Goal: Transaction & Acquisition: Purchase product/service

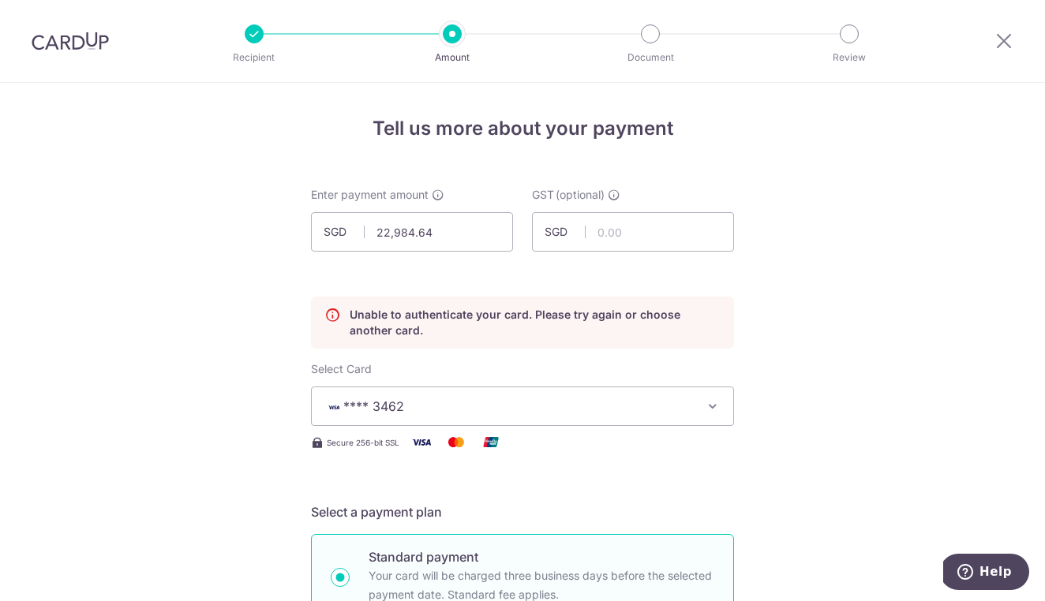
scroll to position [1215, 0]
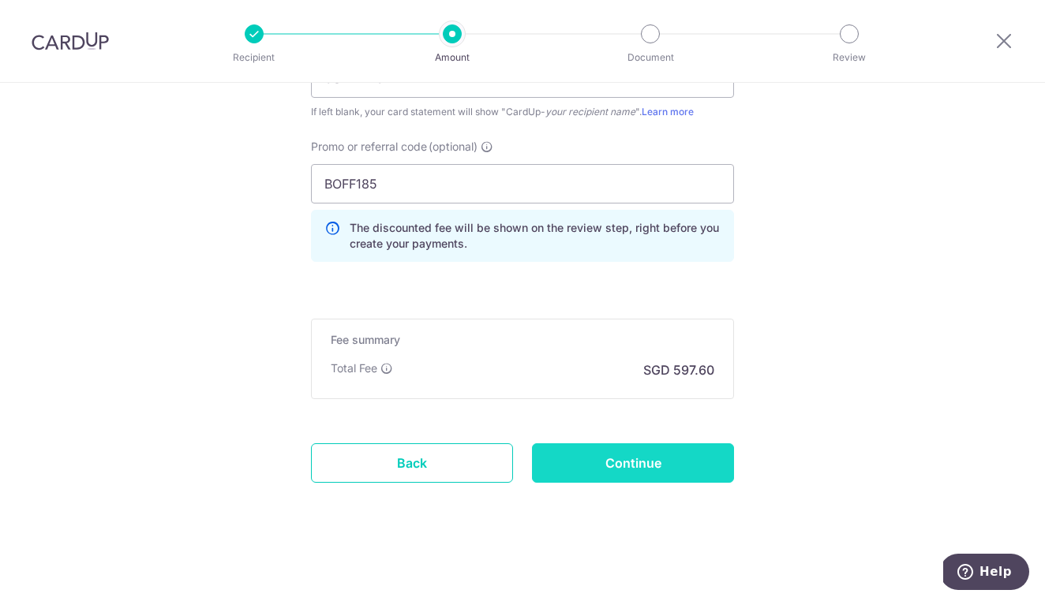
click at [654, 458] on input "Continue" at bounding box center [633, 462] width 202 height 39
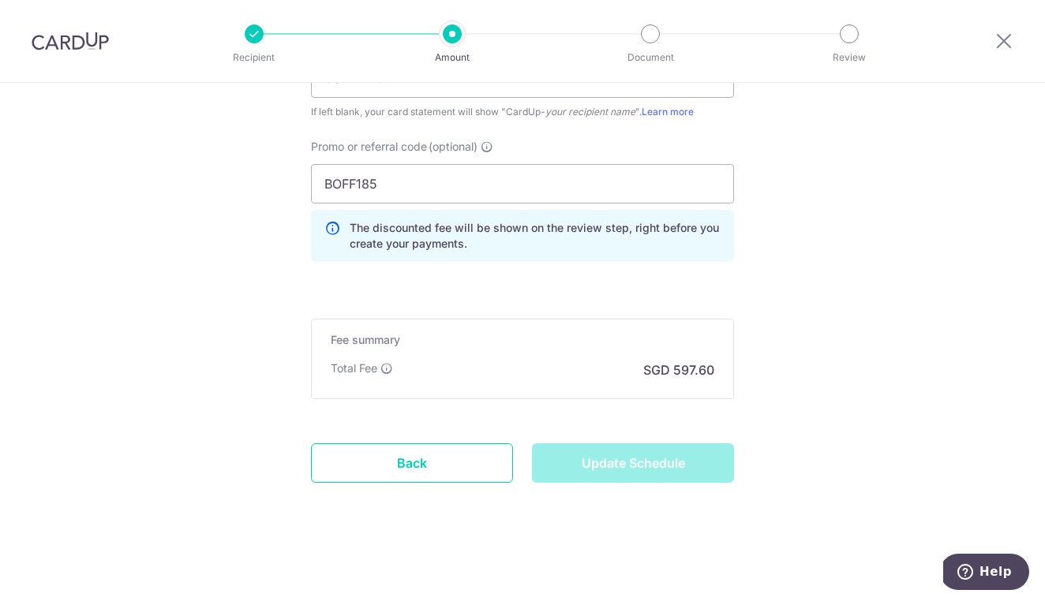
type input "Update Schedule"
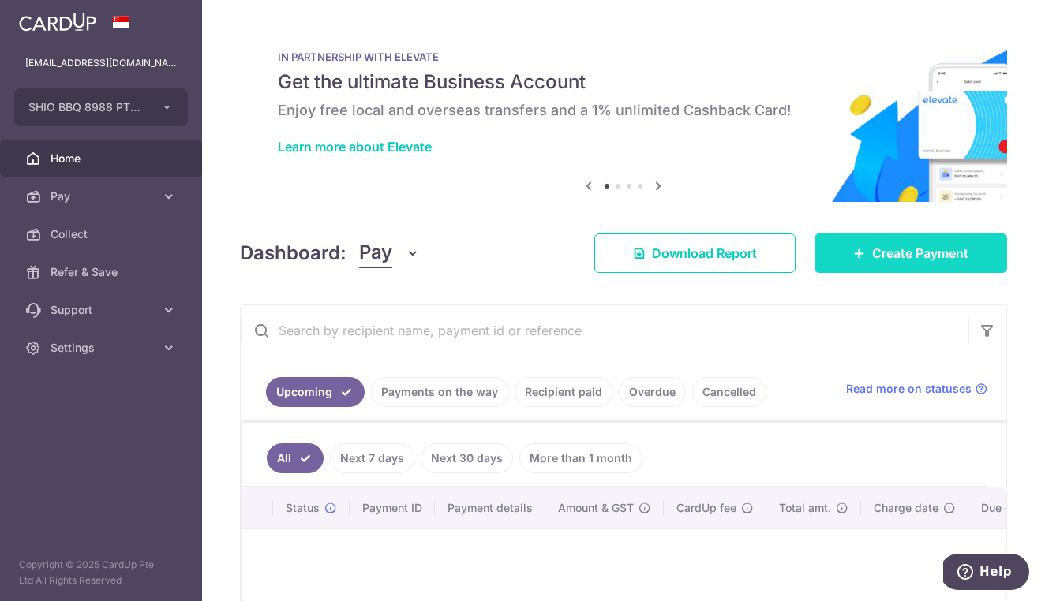
click at [940, 251] on span "Create Payment" at bounding box center [920, 253] width 96 height 19
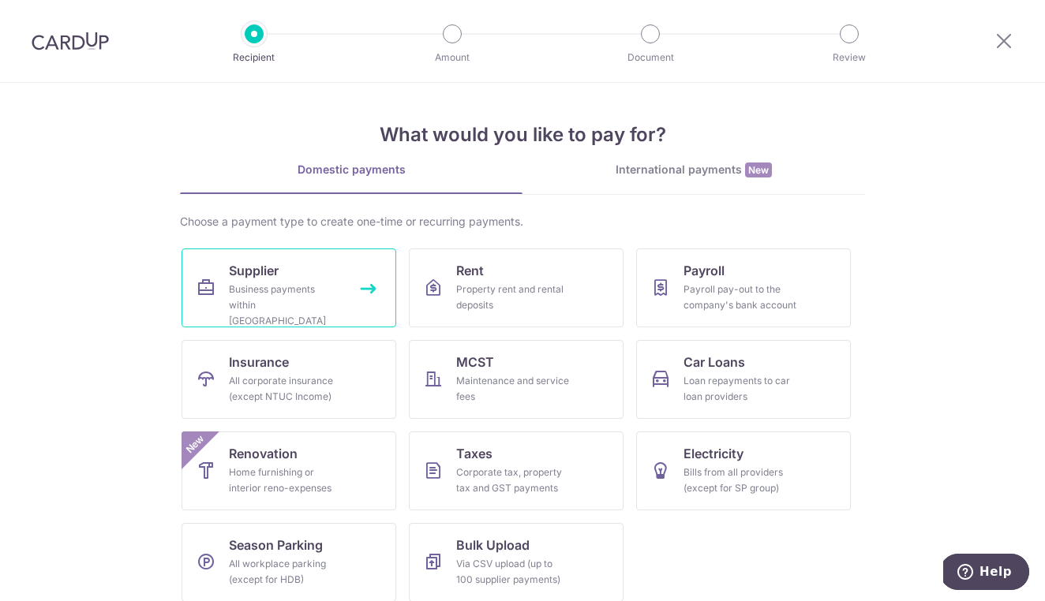
click at [308, 282] on div "Business payments within Singapore" at bounding box center [286, 305] width 114 height 47
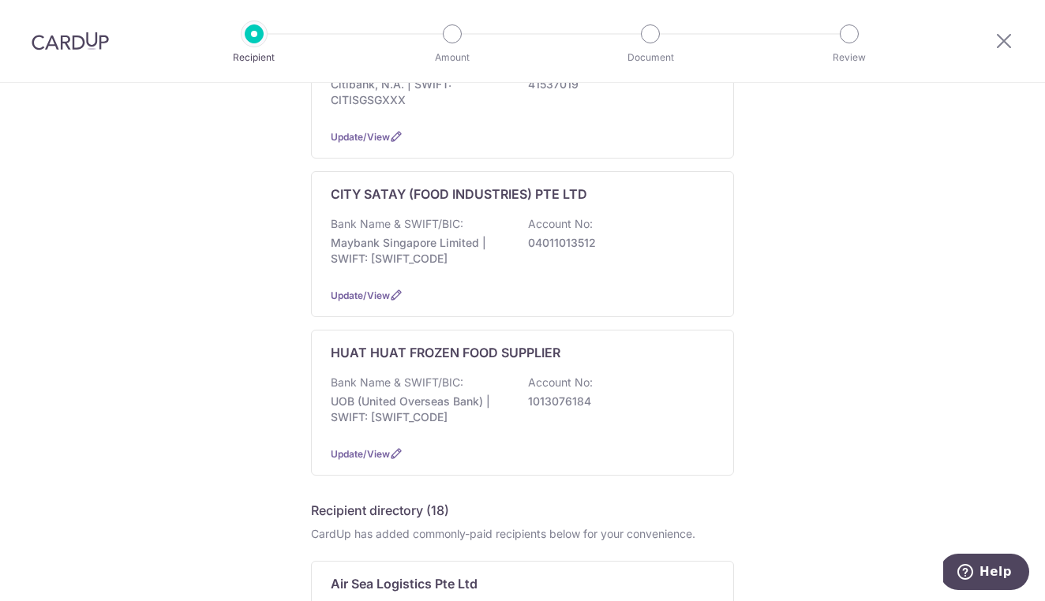
scroll to position [337, 0]
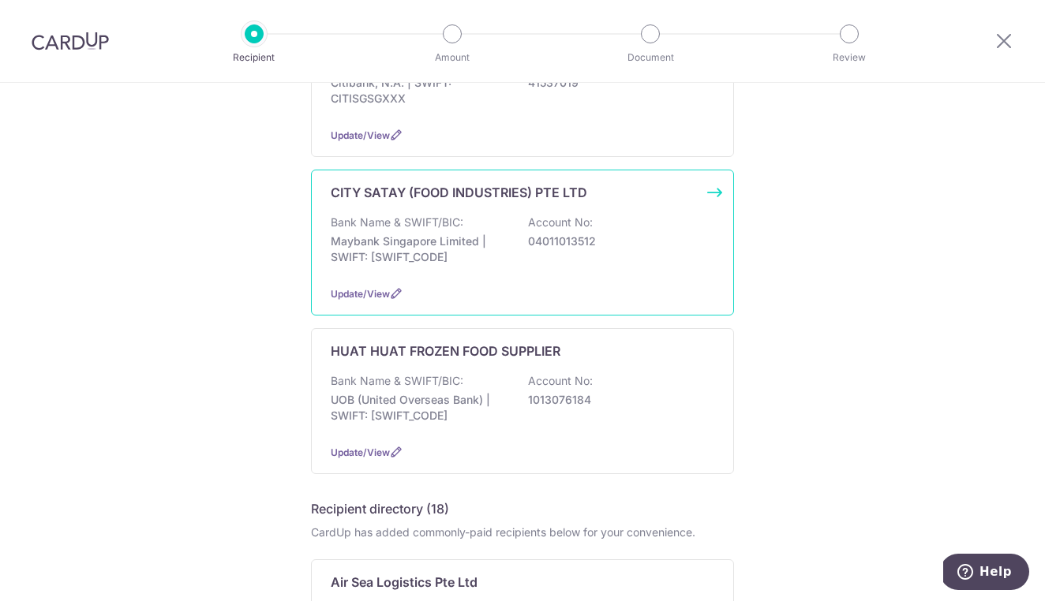
click at [420, 234] on p "Maybank Singapore Limited | SWIFT: MBBESGS2XXX" at bounding box center [419, 250] width 177 height 32
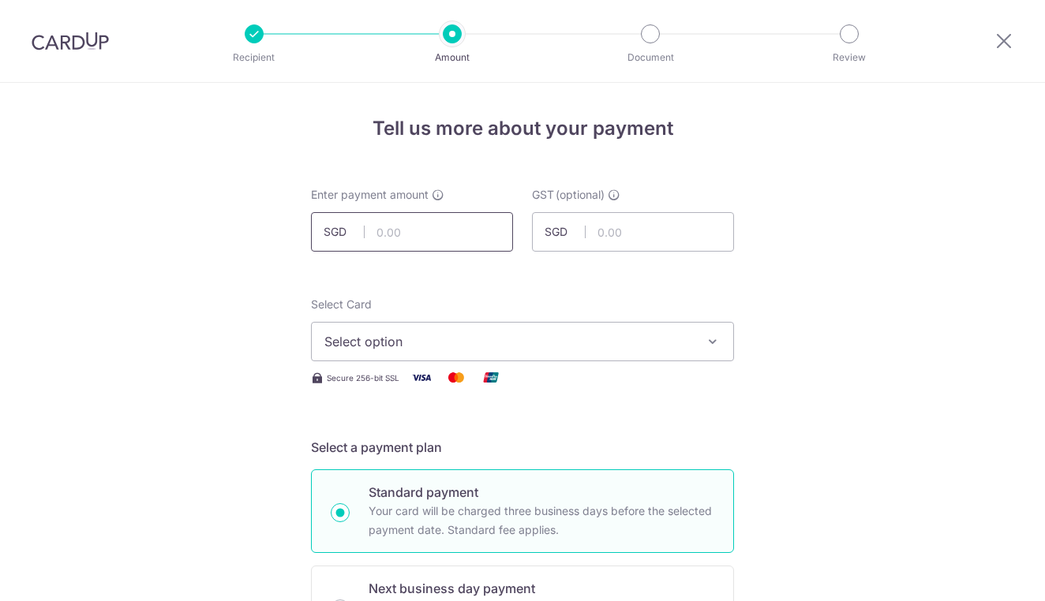
click at [420, 231] on input "text" at bounding box center [412, 231] width 202 height 39
type input "22,984.64"
click at [498, 340] on span "Select option" at bounding box center [508, 341] width 368 height 19
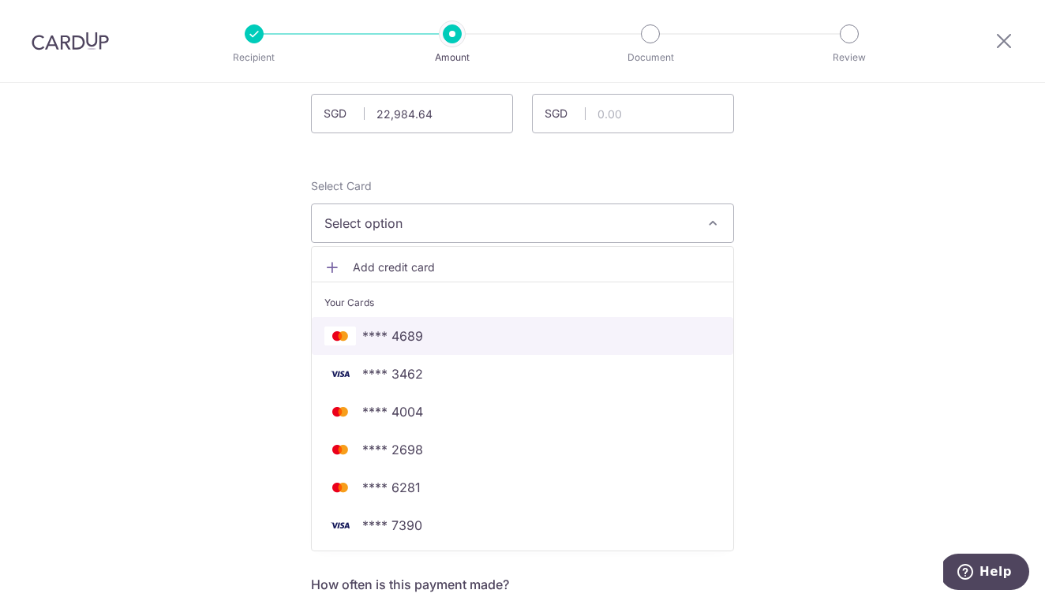
scroll to position [148, 0]
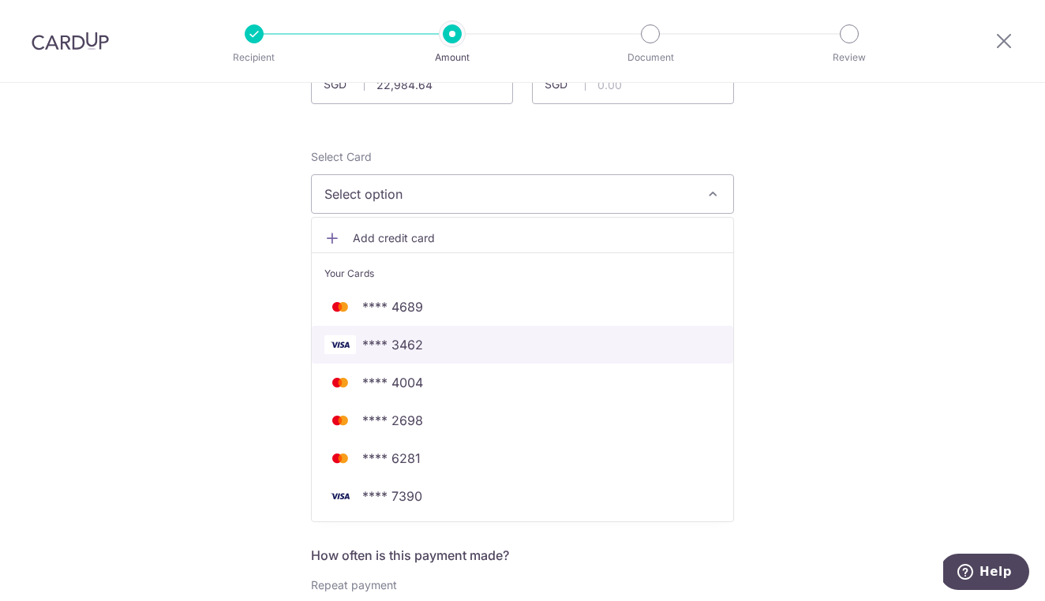
click at [482, 347] on span "**** 3462" at bounding box center [522, 344] width 396 height 19
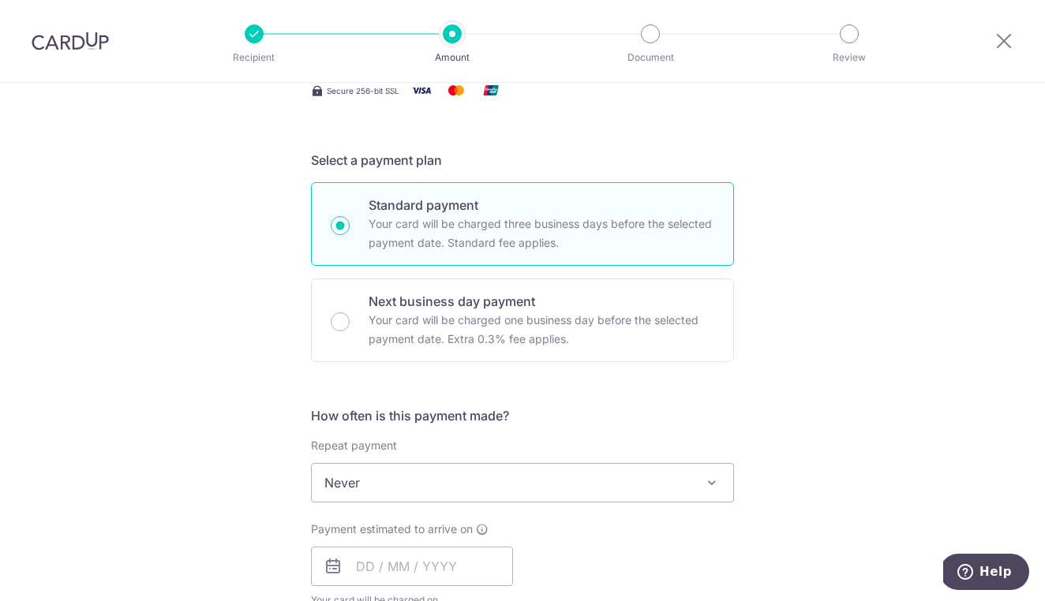
scroll to position [321, 0]
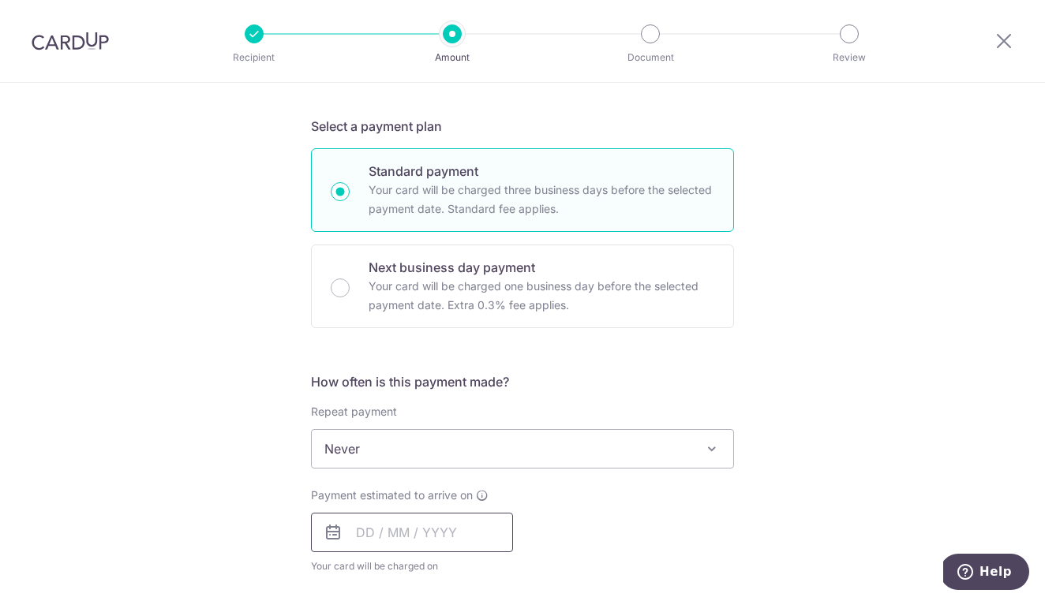
click at [448, 544] on input "text" at bounding box center [412, 532] width 202 height 39
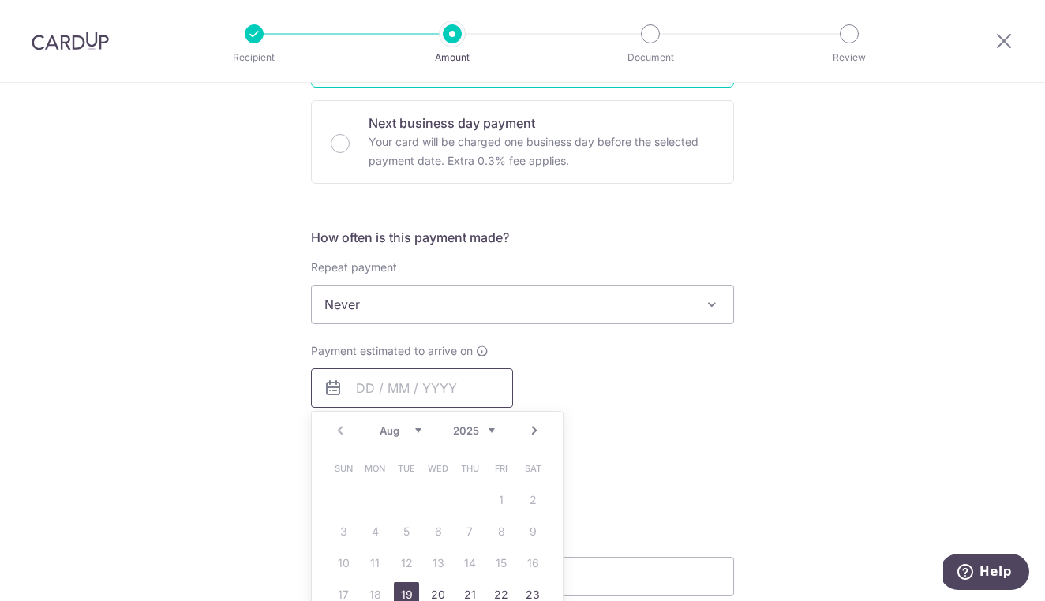
scroll to position [468, 0]
click at [401, 588] on link "19" at bounding box center [406, 592] width 25 height 25
type input "[DATE]"
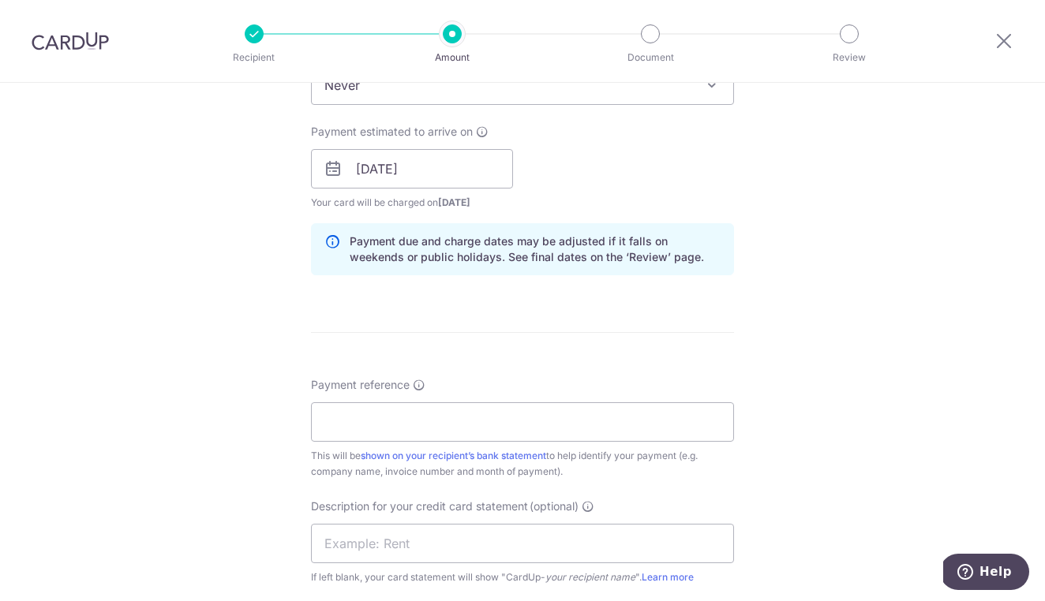
scroll to position [686, 0]
click at [556, 419] on input "Payment reference" at bounding box center [522, 421] width 423 height 39
type input "[PERSON_NAME] ECP YPH"
click at [975, 371] on div "Tell us more about your payment Enter payment amount SGD 22,984.64 22984.64 GST…" at bounding box center [522, 196] width 1045 height 1598
click at [569, 533] on input "text" at bounding box center [522, 542] width 423 height 39
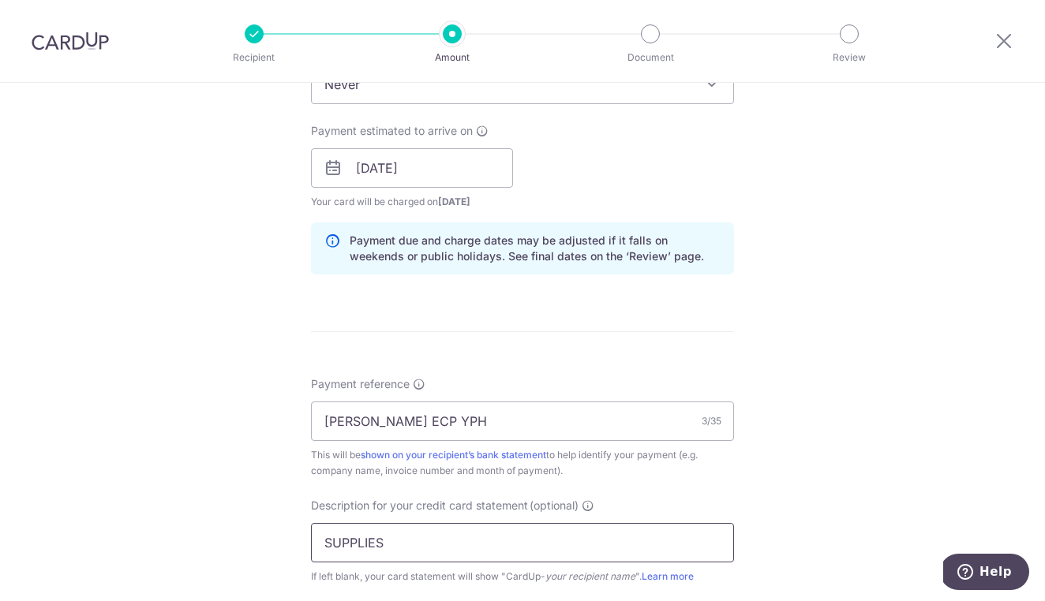
type input "SUPPLIES"
click at [924, 465] on div "Tell us more about your payment Enter payment amount SGD 22,984.64 22984.64 GST…" at bounding box center [522, 196] width 1045 height 1598
click at [811, 469] on div "Tell us more about your payment Enter payment amount SGD 22,984.64 22984.64 GST…" at bounding box center [522, 196] width 1045 height 1598
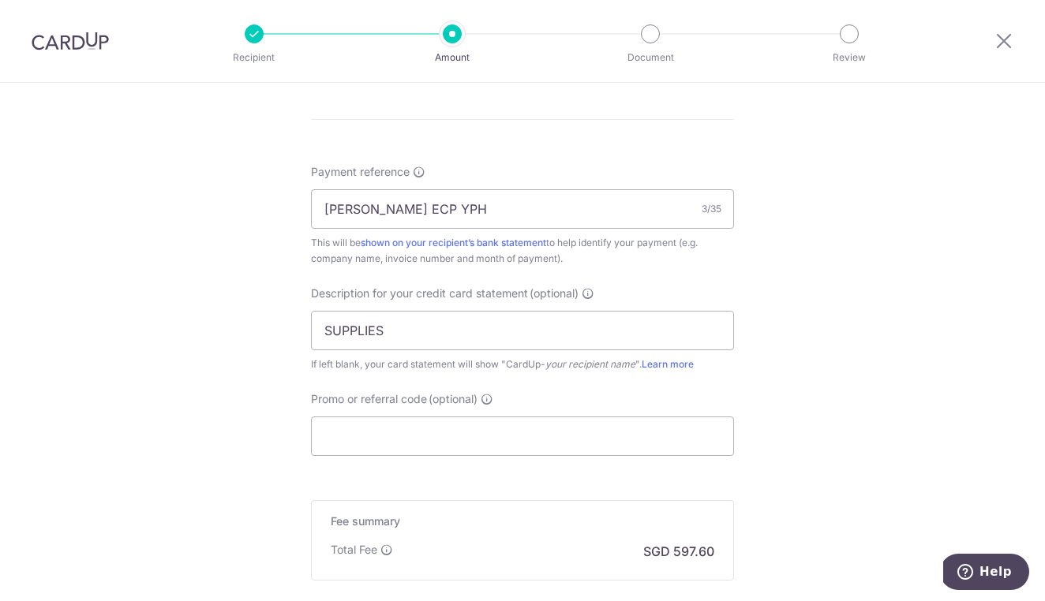
scroll to position [914, 0]
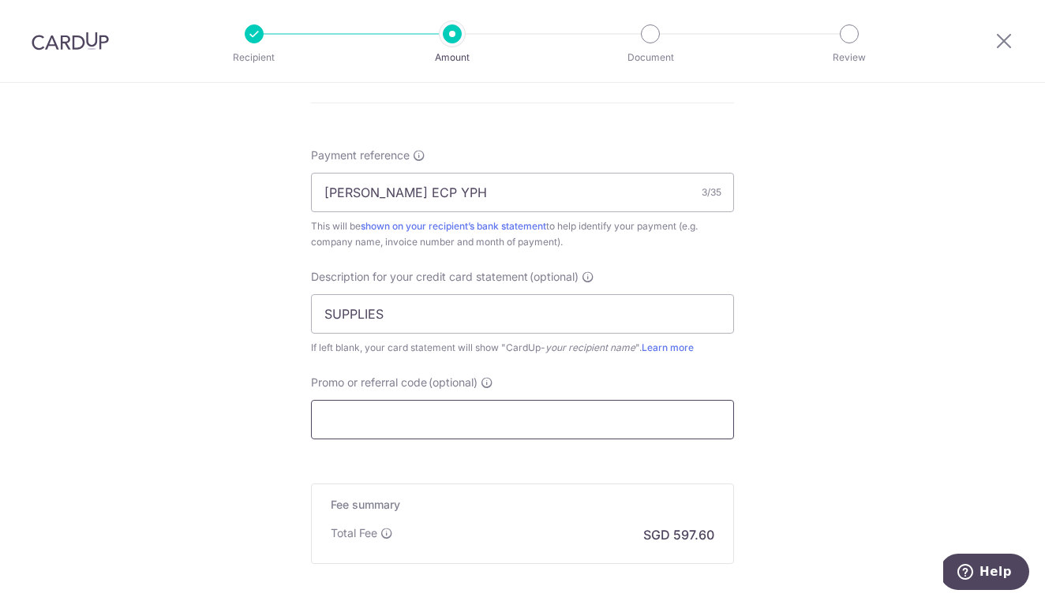
click at [563, 428] on input "Promo or referral code (optional)" at bounding box center [522, 419] width 423 height 39
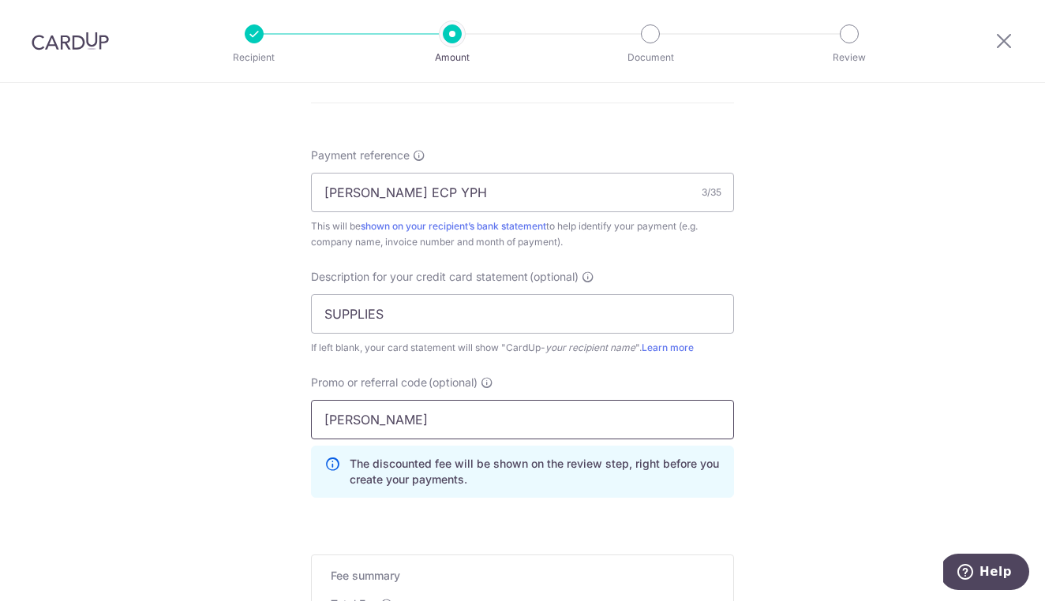
type input "BOFF185"
click at [978, 400] on div "Tell us more about your payment Enter payment amount SGD 22,984.64 22984.64 GST…" at bounding box center [522, 2] width 1045 height 1669
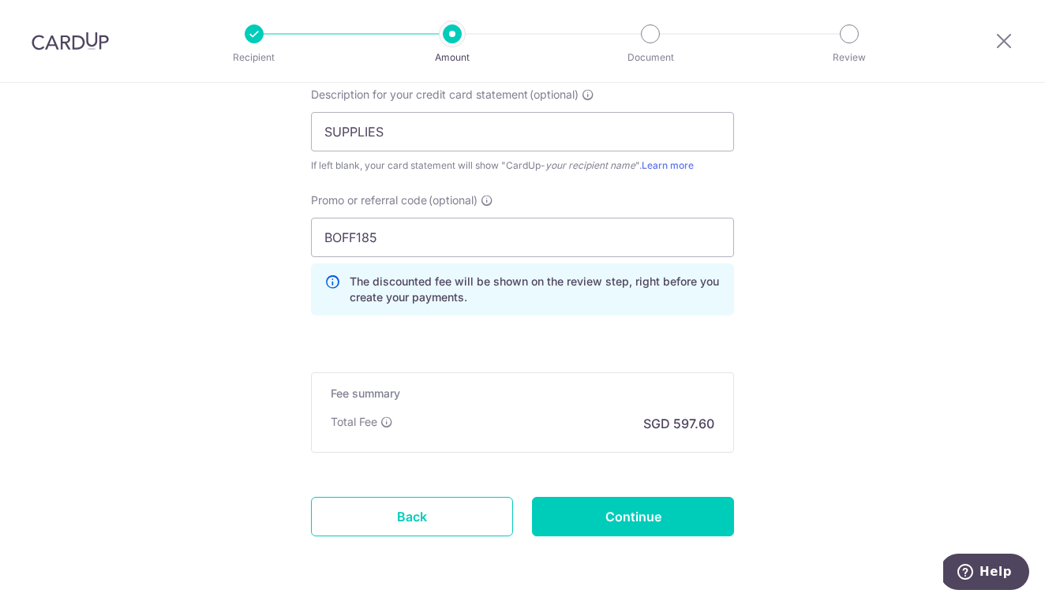
scroll to position [1098, 0]
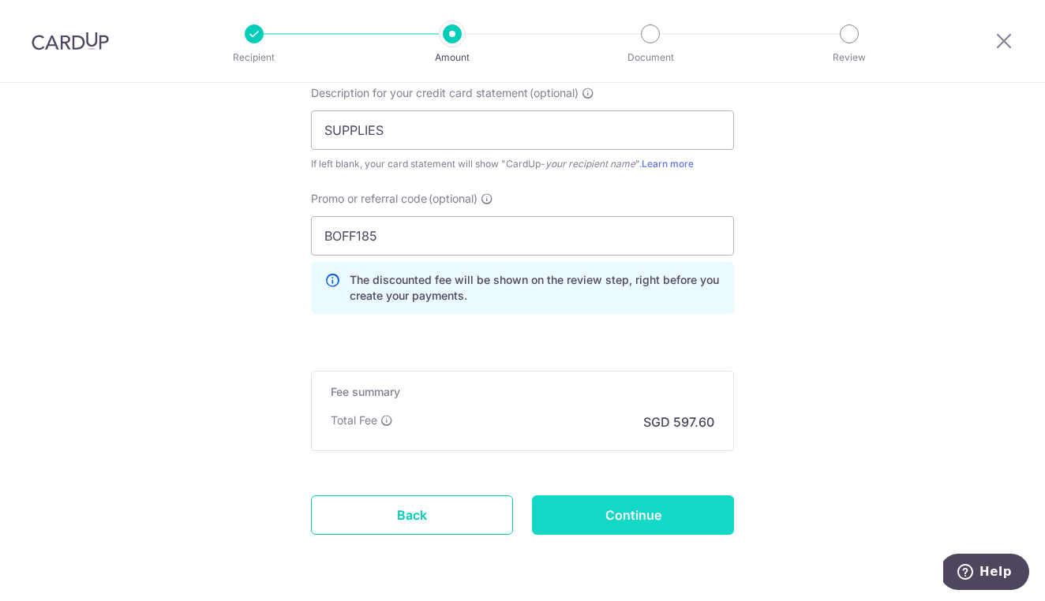
click at [641, 519] on input "Continue" at bounding box center [633, 514] width 202 height 39
type input "Create Schedule"
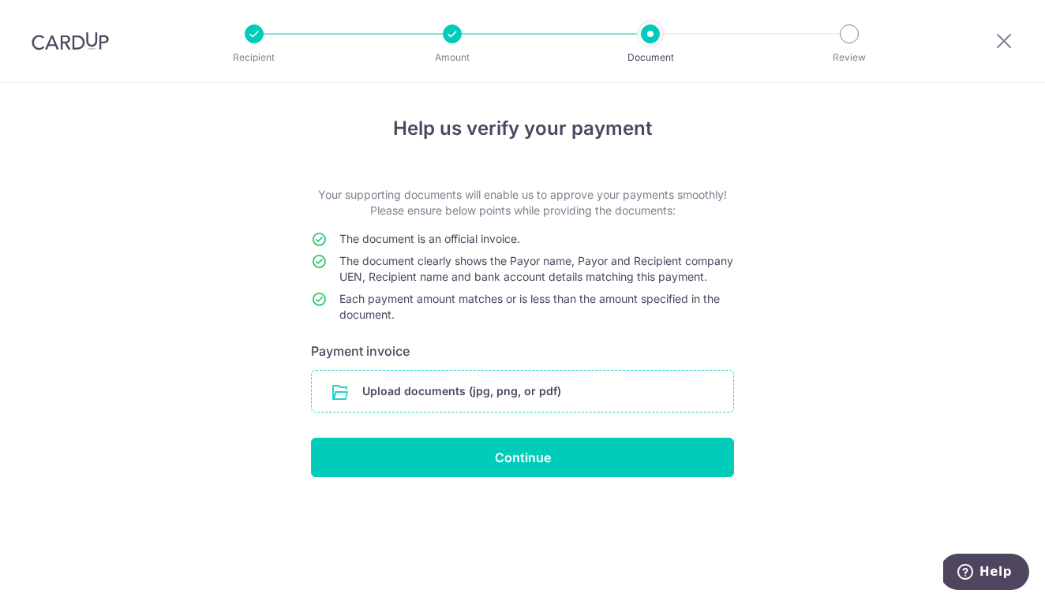
click at [646, 412] on input "file" at bounding box center [522, 391] width 421 height 41
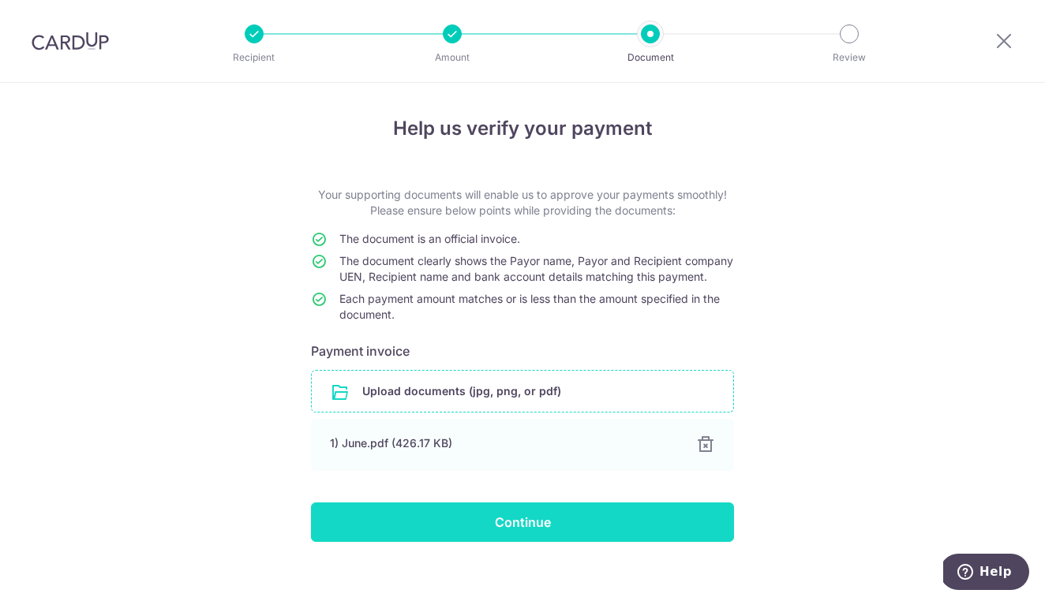
click at [577, 542] on input "Continue" at bounding box center [522, 522] width 423 height 39
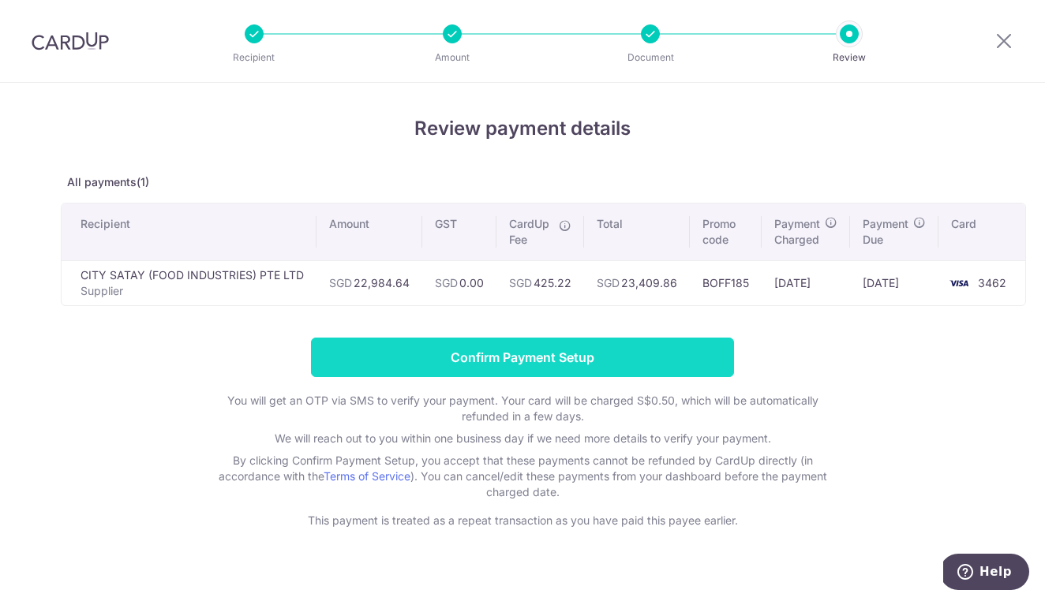
click at [669, 352] on input "Confirm Payment Setup" at bounding box center [522, 357] width 423 height 39
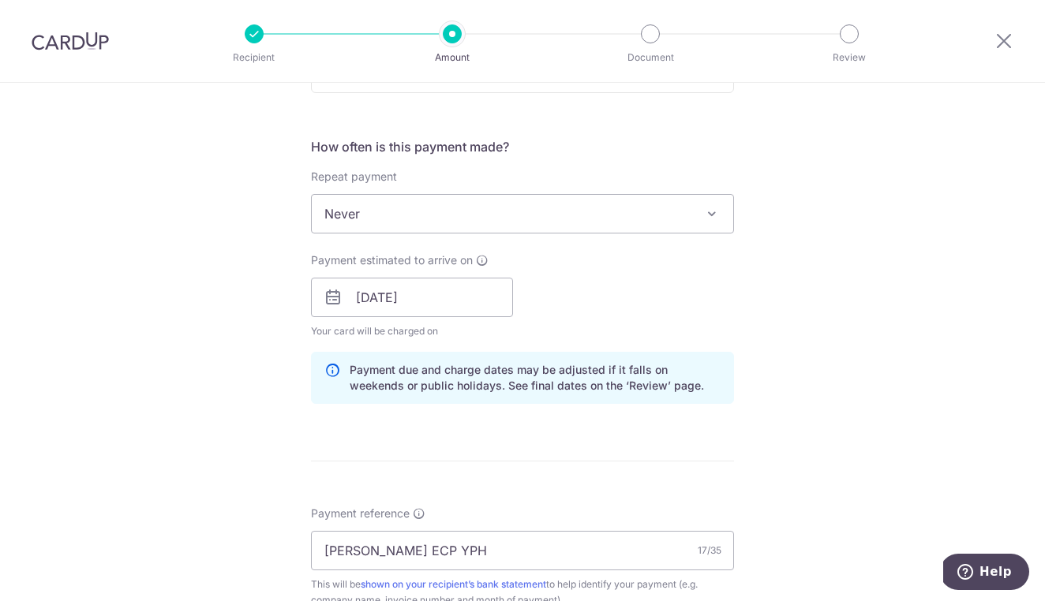
scroll to position [635, 0]
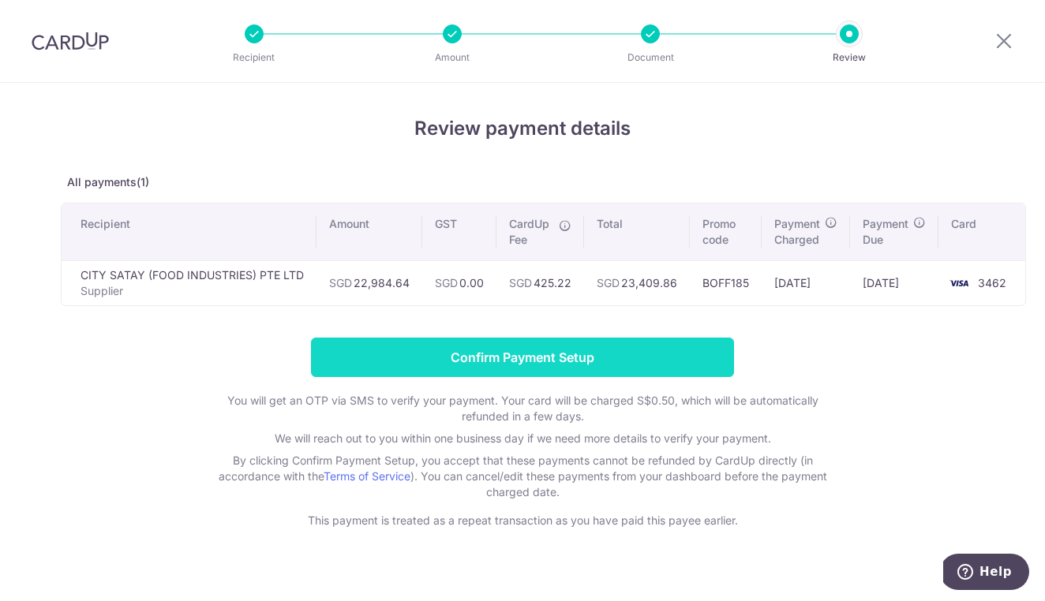
click at [671, 361] on input "Confirm Payment Setup" at bounding box center [522, 357] width 423 height 39
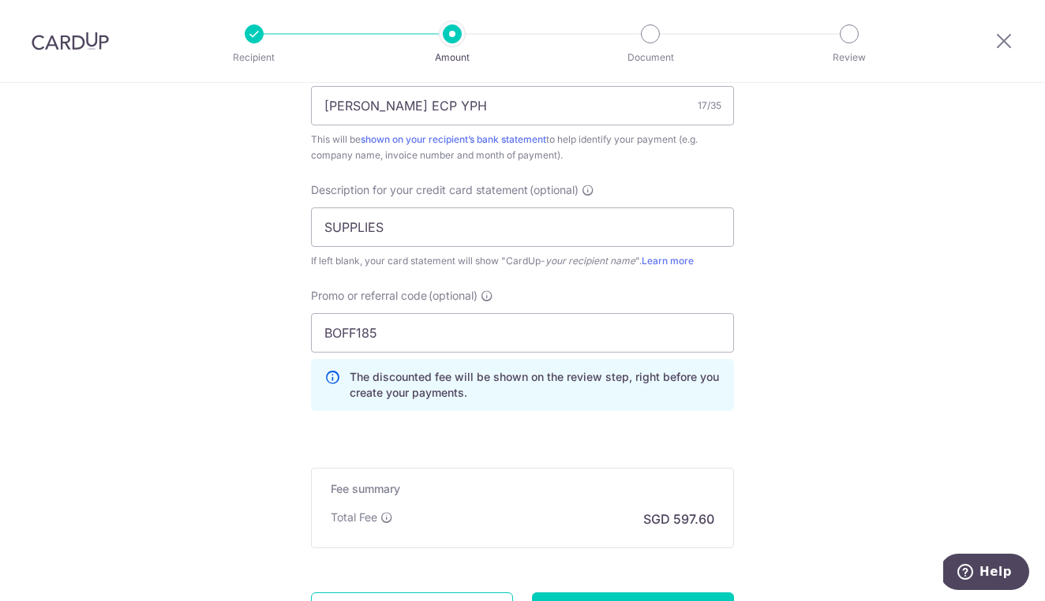
scroll to position [1159, 0]
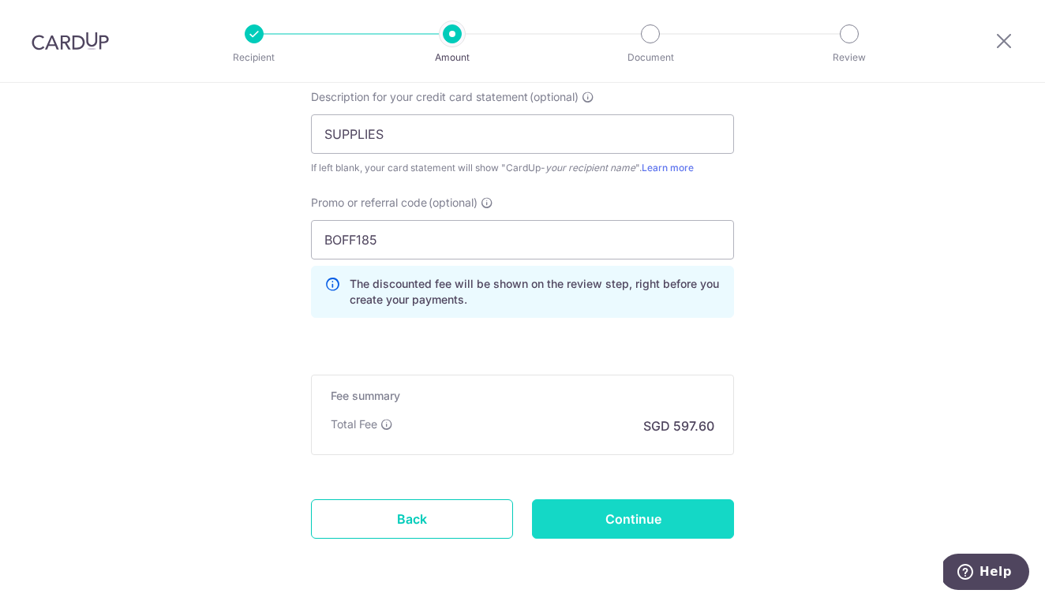
click at [663, 522] on input "Continue" at bounding box center [633, 518] width 202 height 39
type input "Update Schedule"
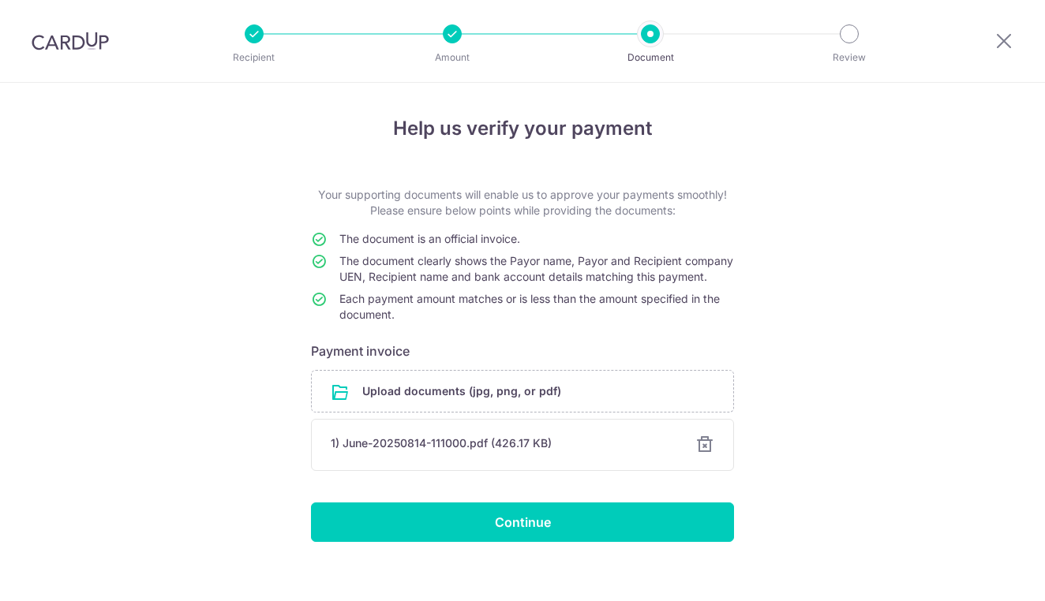
click at [578, 538] on input "Continue" at bounding box center [522, 522] width 423 height 39
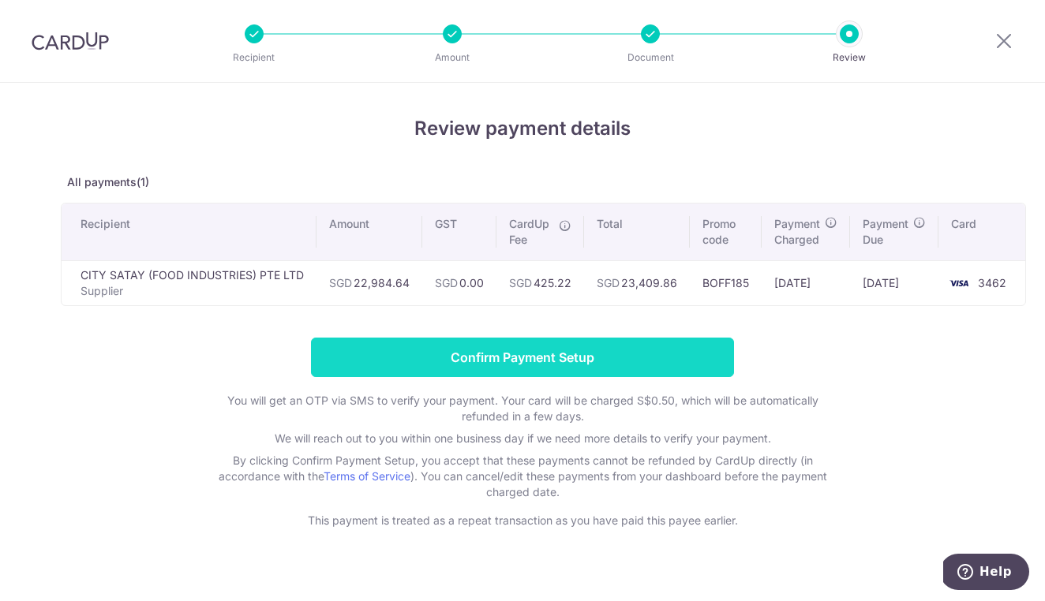
click at [502, 366] on input "Confirm Payment Setup" at bounding box center [522, 357] width 423 height 39
